Goal: Task Accomplishment & Management: Use online tool/utility

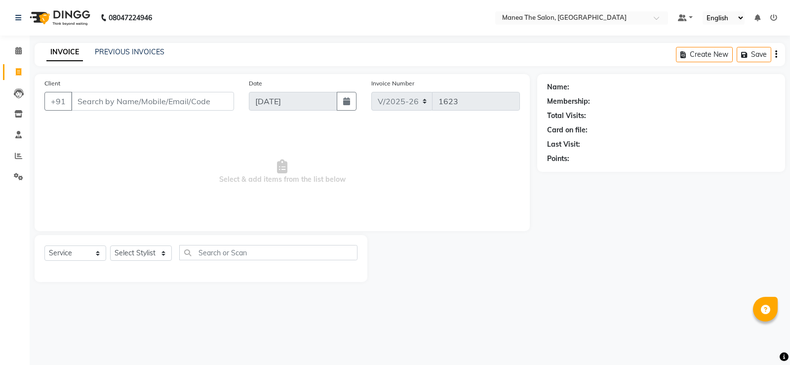
select select "5514"
select select "service"
click at [158, 251] on select "Select Stylist LuvPreeth [PERSON_NAME] [PERSON_NAME] mousim [PERSON_NAME] [PERS…" at bounding box center [141, 252] width 62 height 15
select select "85924"
click at [110, 245] on select "Select Stylist LuvPreeth [PERSON_NAME] [PERSON_NAME] mousim [PERSON_NAME] [PERS…" at bounding box center [141, 252] width 62 height 15
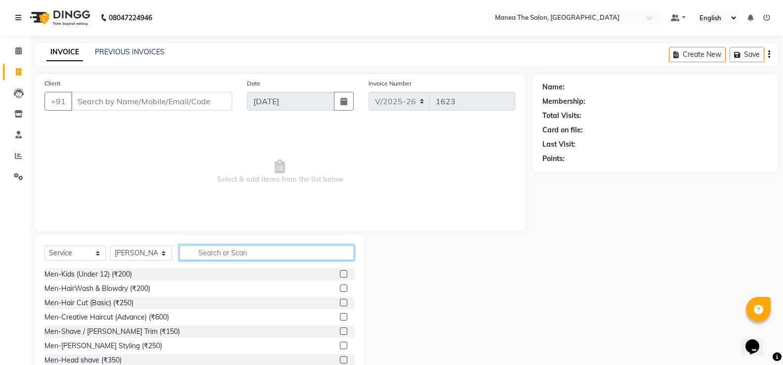
click at [232, 249] on input "text" at bounding box center [266, 252] width 175 height 15
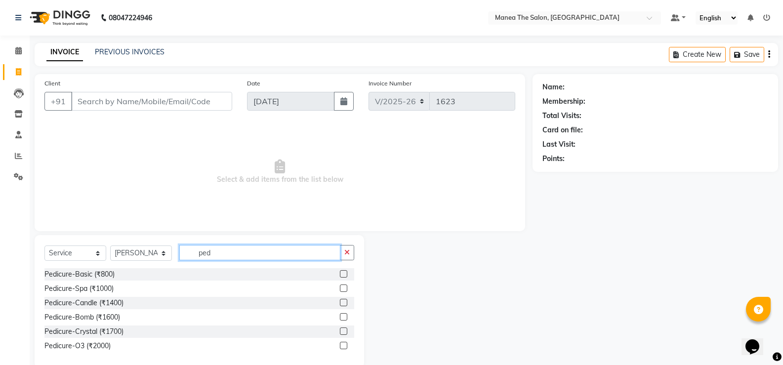
type input "ped"
click at [343, 274] on label at bounding box center [343, 273] width 7 height 7
click at [343, 274] on input "checkbox" at bounding box center [343, 274] width 6 height 6
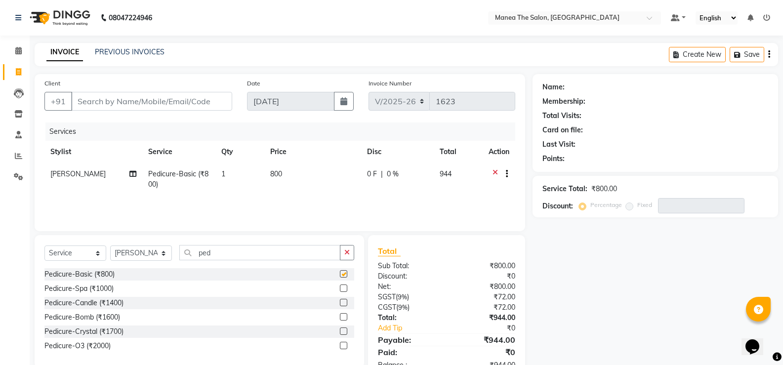
checkbox input "false"
click at [184, 104] on input "Client" at bounding box center [151, 101] width 161 height 19
type input "9"
type input "0"
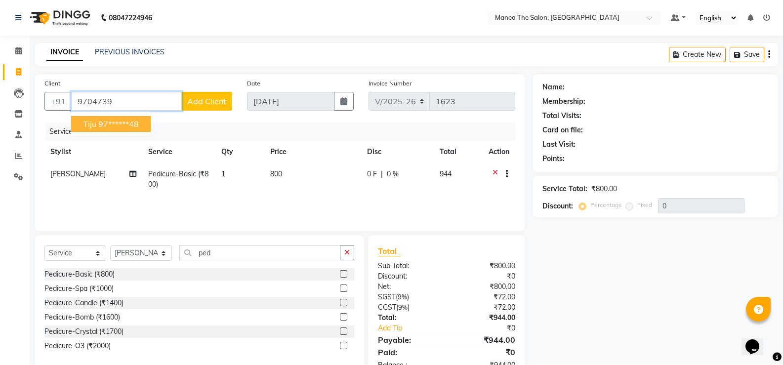
click at [133, 126] on ngb-highlight "97******48" at bounding box center [118, 124] width 40 height 10
type input "97******48"
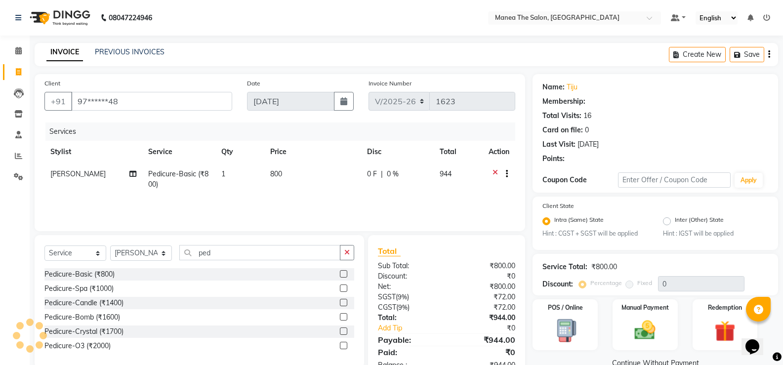
select select "1: Object"
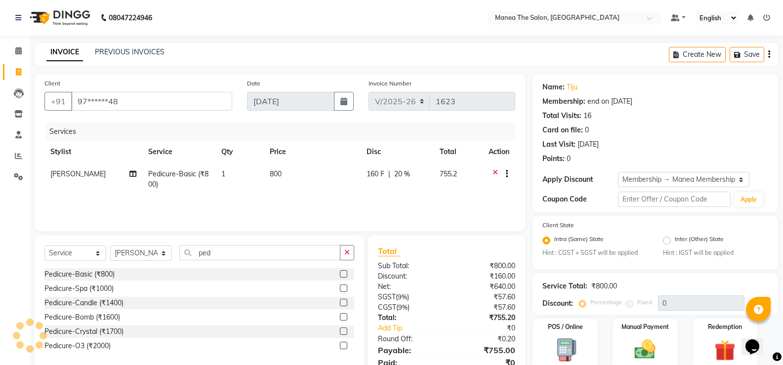
type input "20"
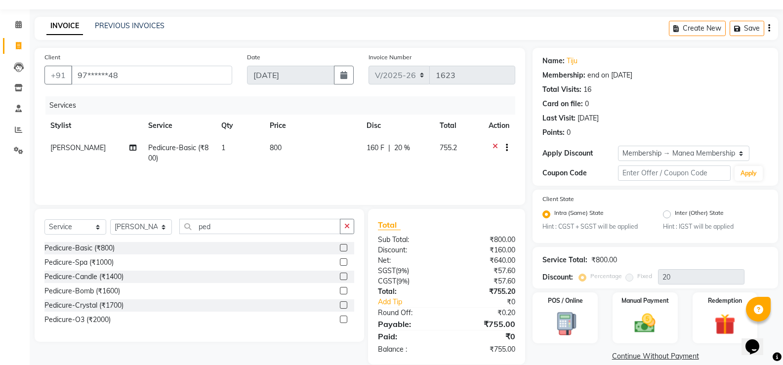
scroll to position [40, 0]
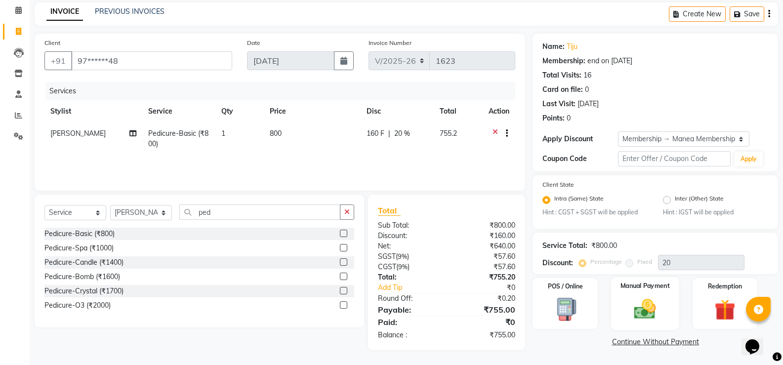
click at [639, 309] on img at bounding box center [644, 309] width 35 height 25
click at [612, 344] on span "CARD" at bounding box center [614, 342] width 21 height 11
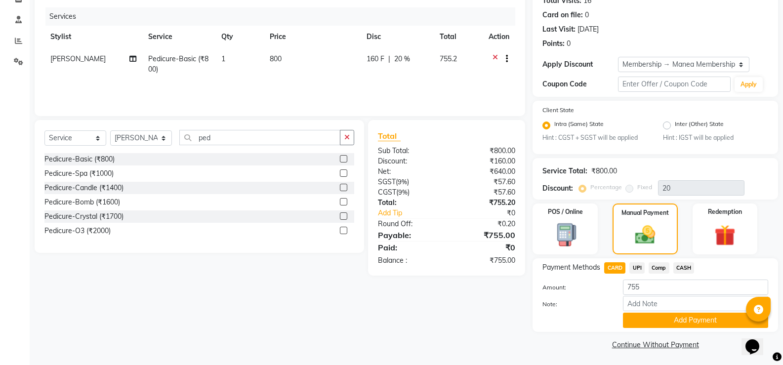
scroll to position [117, 0]
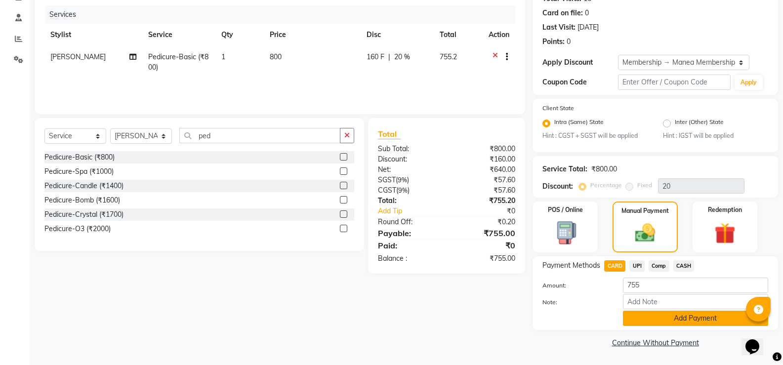
click at [674, 320] on button "Add Payment" at bounding box center [695, 318] width 145 height 15
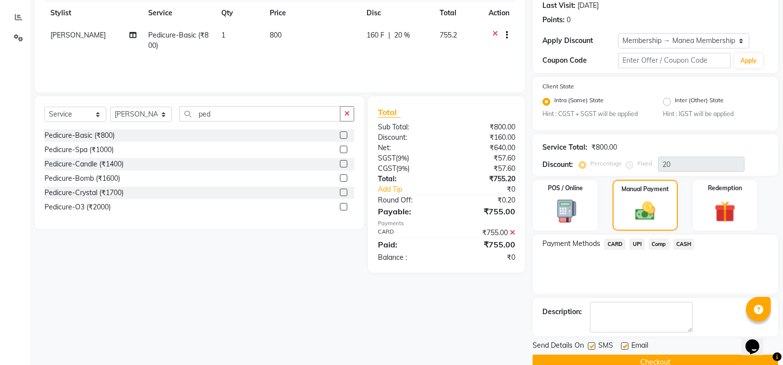
scroll to position [158, 0]
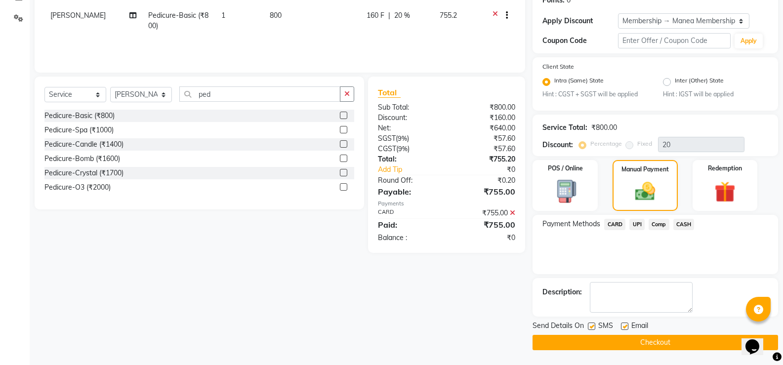
click at [688, 343] on button "Checkout" at bounding box center [654, 342] width 245 height 15
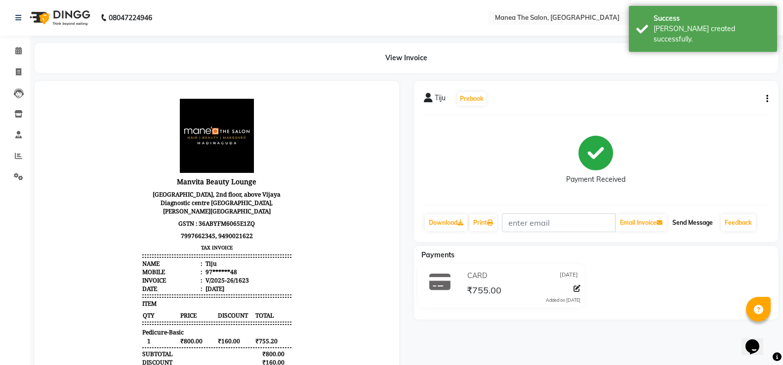
click at [688, 222] on button "Send Message" at bounding box center [692, 222] width 48 height 17
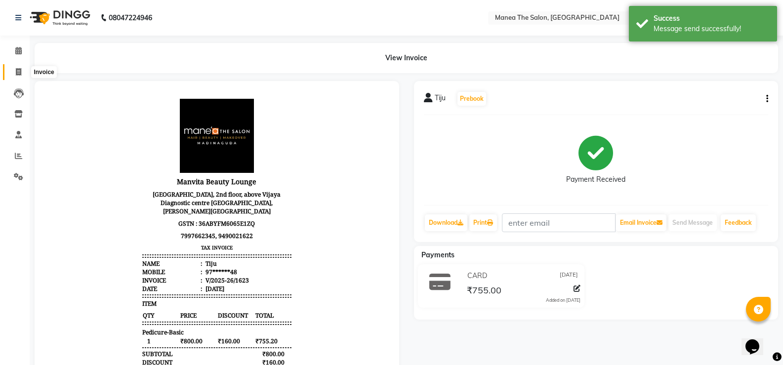
click at [19, 74] on icon at bounding box center [18, 71] width 5 height 7
select select "service"
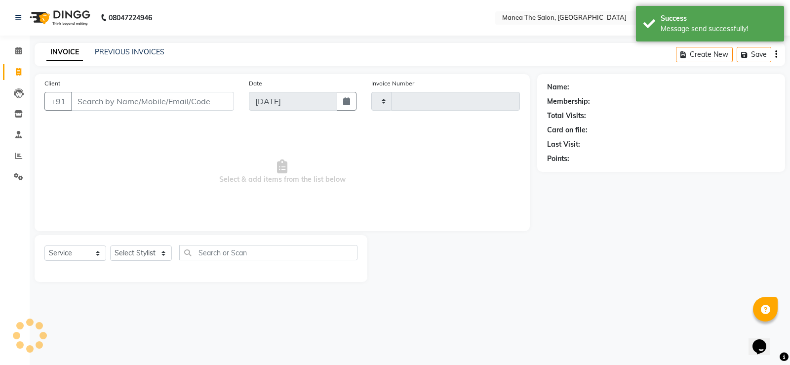
type input "1624"
select select "5514"
